Goal: Task Accomplishment & Management: Use online tool/utility

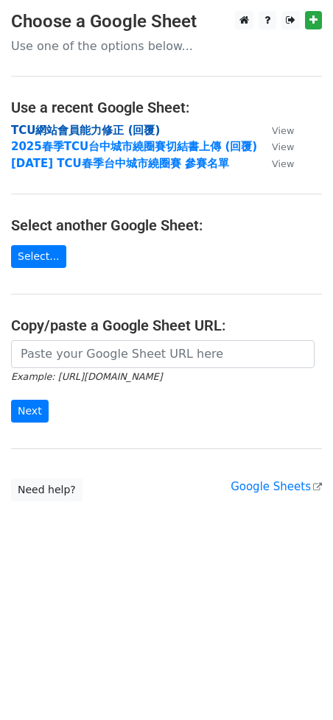
click at [94, 130] on strong "TCU網站會員能力修正 (回覆)" at bounding box center [85, 130] width 149 height 13
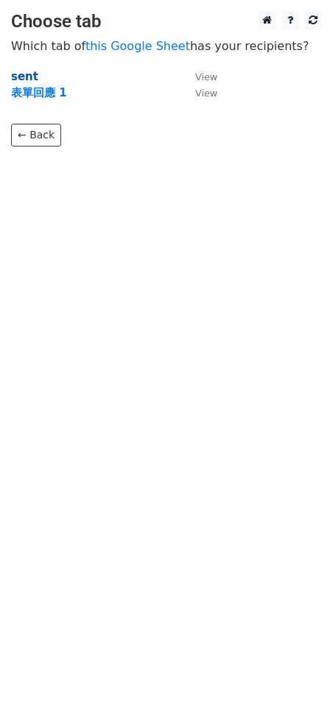
click at [27, 78] on strong "sent" at bounding box center [24, 76] width 27 height 13
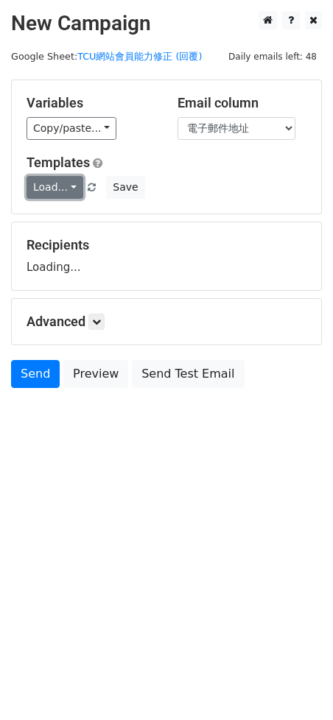
click at [56, 184] on link "Load..." at bounding box center [54, 187] width 57 height 23
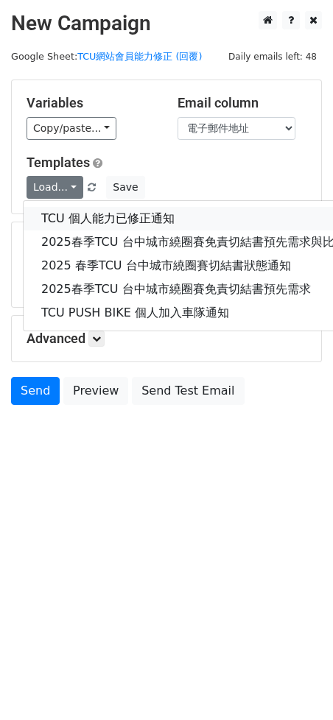
click at [64, 216] on link "TCU 個人能力已修正通知" at bounding box center [217, 219] width 387 height 24
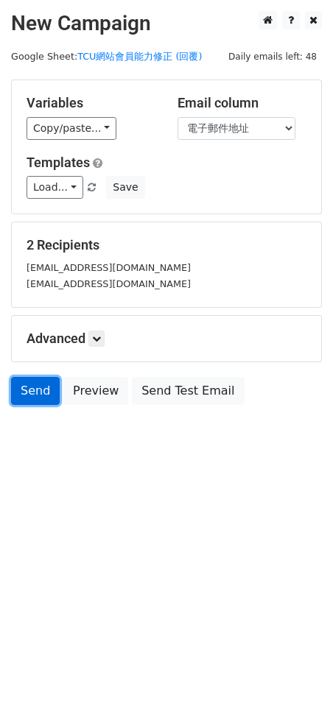
click at [32, 392] on link "Send" at bounding box center [35, 391] width 49 height 28
